Goal: Entertainment & Leisure: Consume media (video, audio)

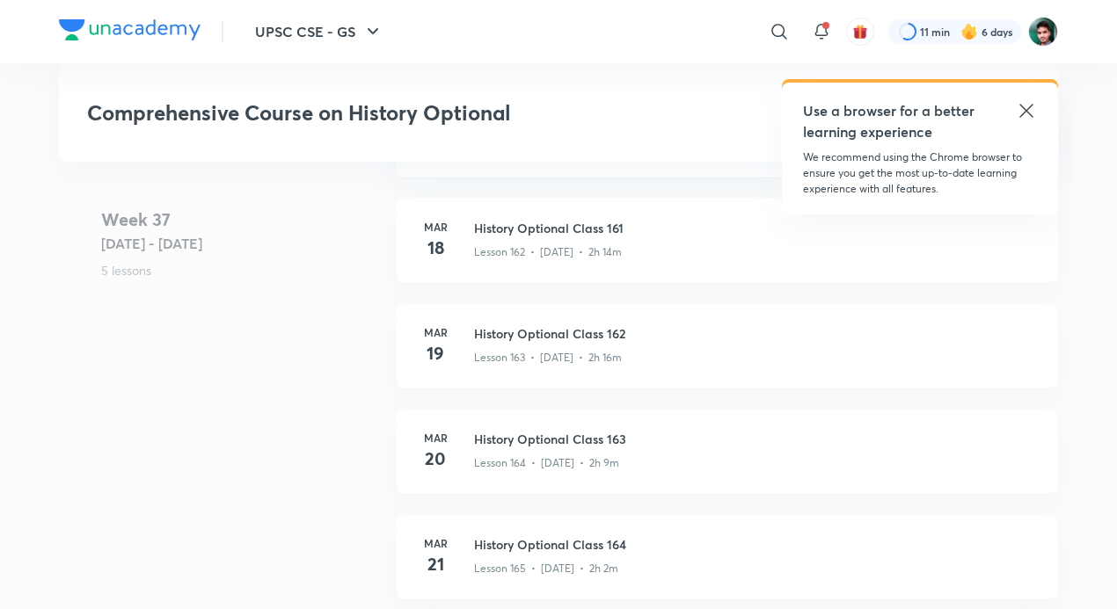
scroll to position [21199, 0]
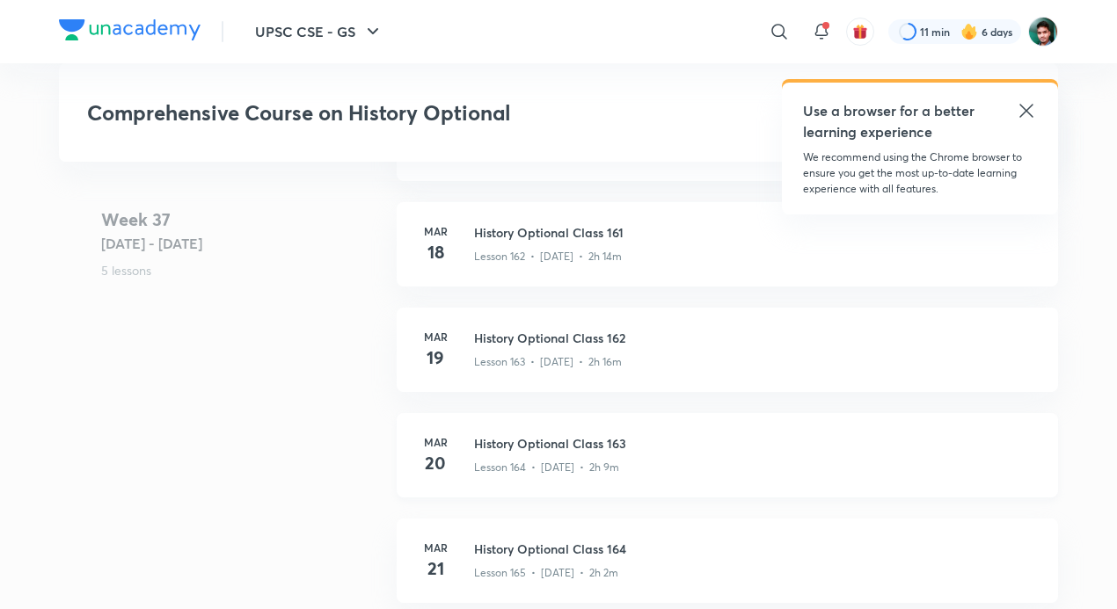
click at [679, 453] on div "Lesson 164 • [DATE] • 2h 9m" at bounding box center [755, 464] width 563 height 23
